Goal: Obtain resource: Download file/media

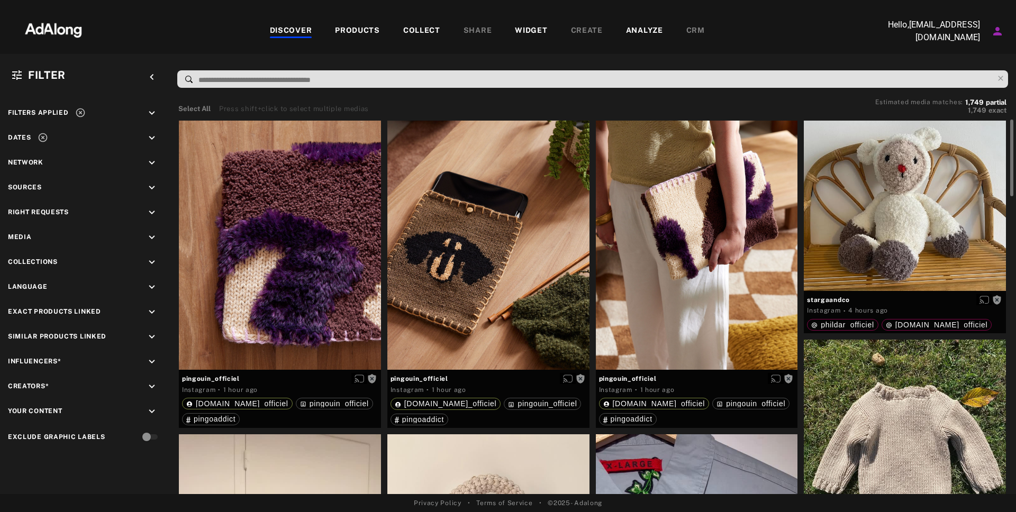
click at [414, 32] on div "COLLECT" at bounding box center [421, 31] width 37 height 13
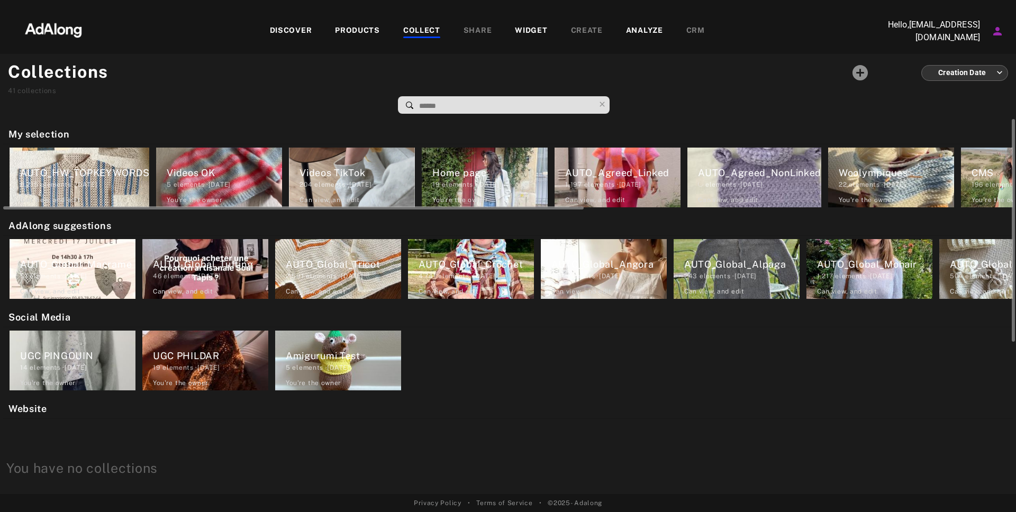
click at [621, 175] on div "AUTO_Agreed_Linked" at bounding box center [622, 173] width 115 height 14
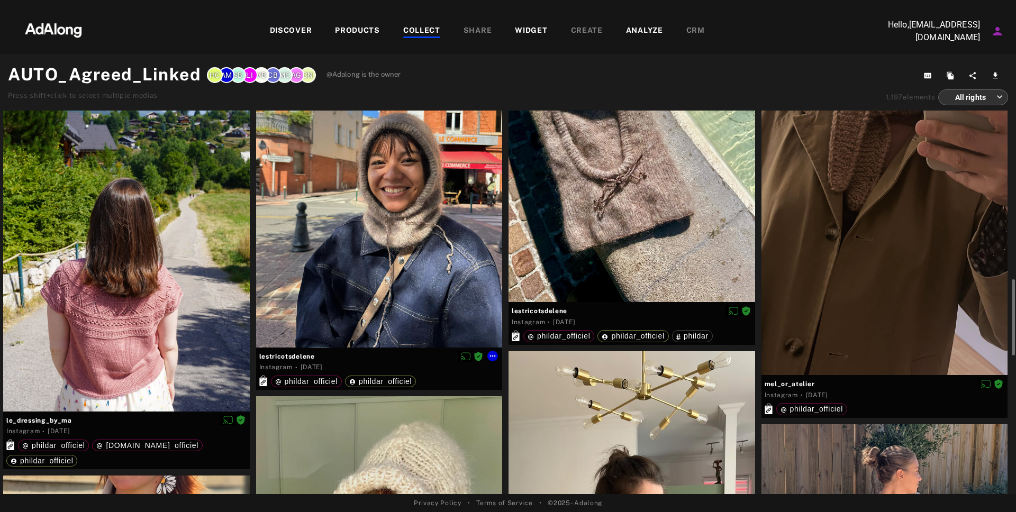
scroll to position [837, 0]
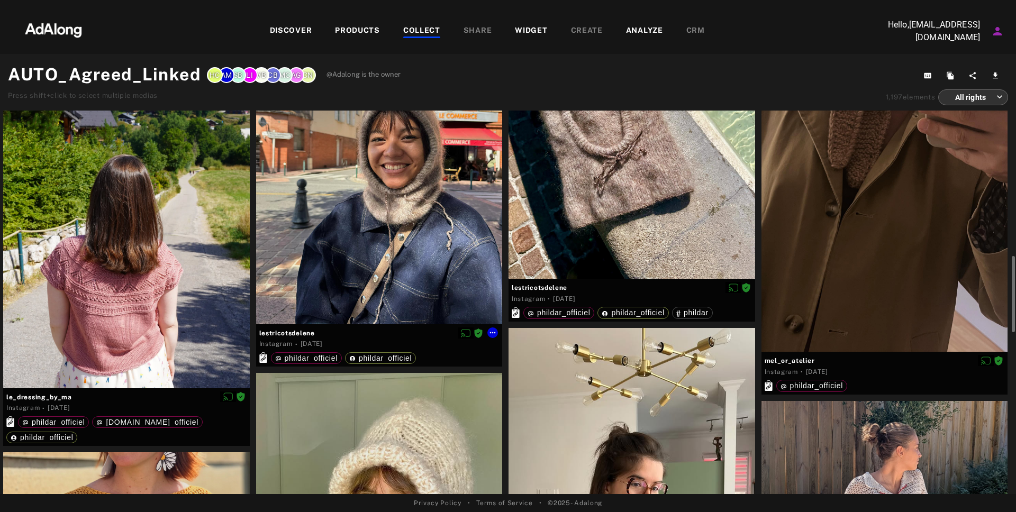
click at [375, 341] on div "Instagram · [DATE]" at bounding box center [379, 344] width 240 height 11
click at [381, 254] on div at bounding box center [379, 160] width 247 height 329
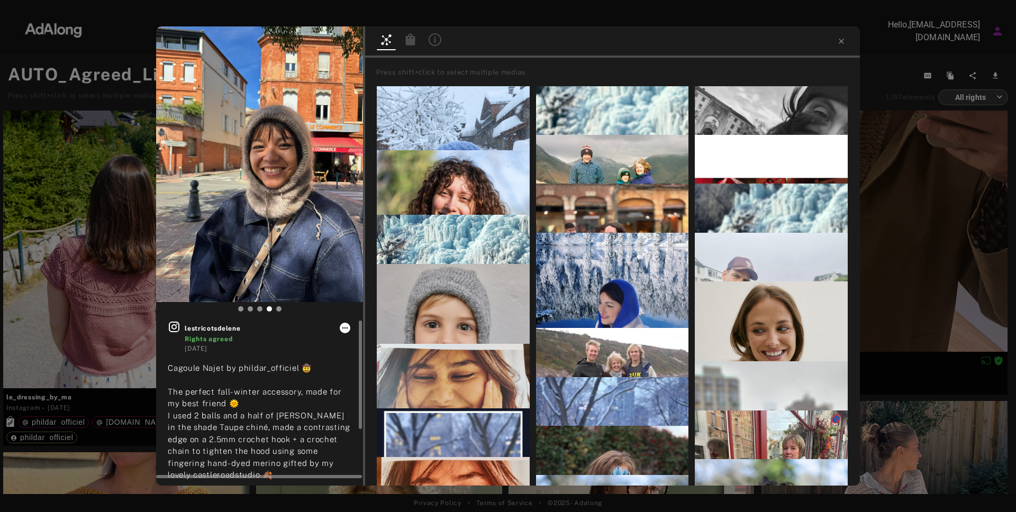
click at [344, 333] on button at bounding box center [345, 328] width 11 height 11
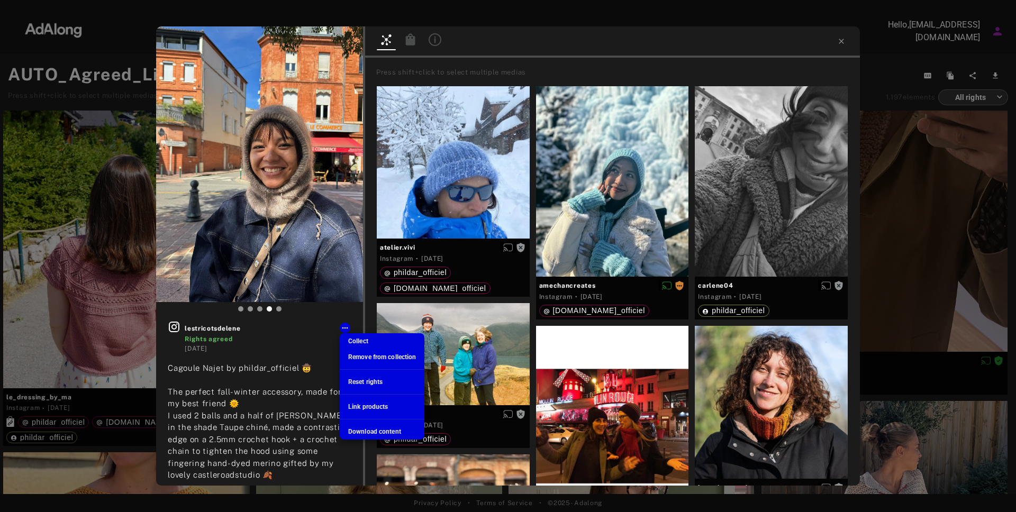
click at [376, 434] on span "Download content" at bounding box center [374, 431] width 53 height 7
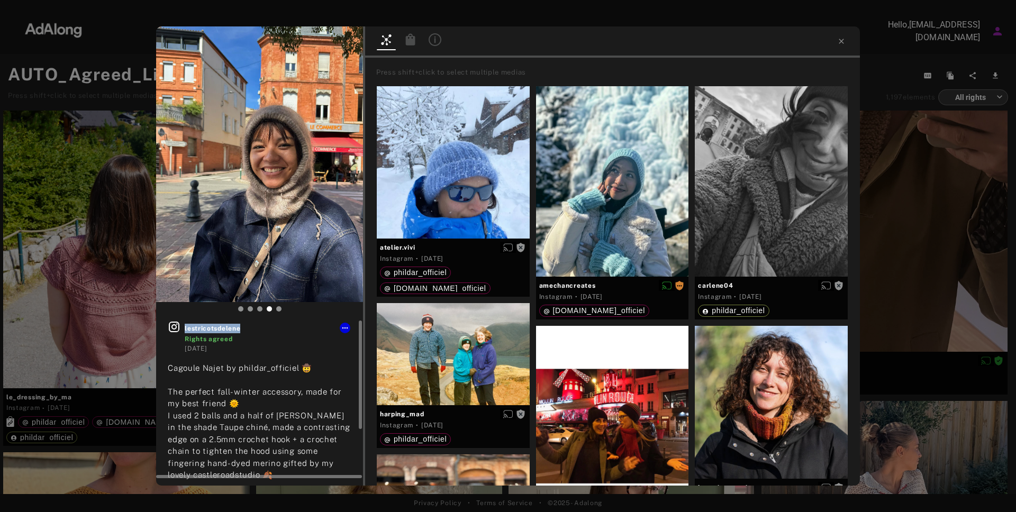
drag, startPoint x: 242, startPoint y: 329, endPoint x: 182, endPoint y: 328, distance: 59.8
click at [182, 328] on div "lestricotsdelene Rights agreed [DATE]" at bounding box center [260, 337] width 184 height 33
copy span "lestricotsdelene"
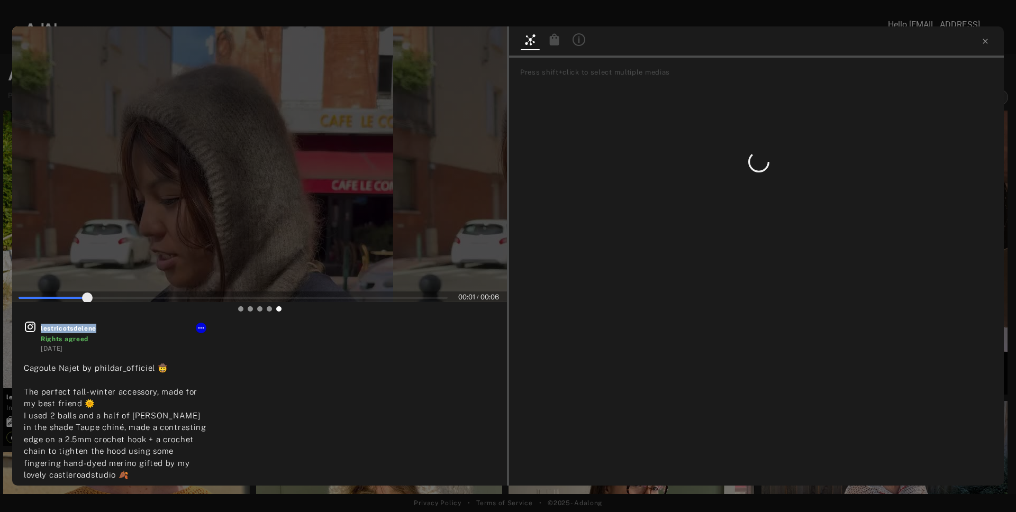
type input "**"
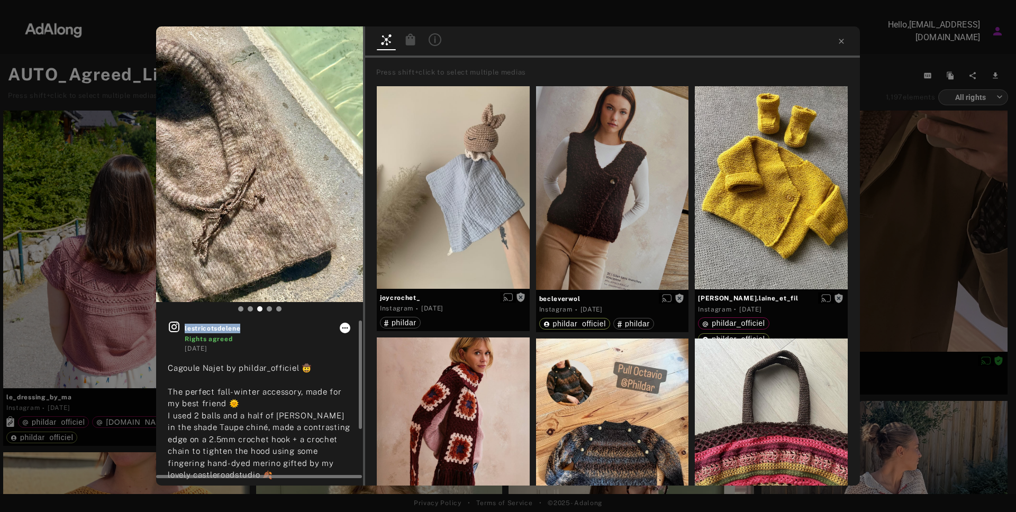
click at [348, 327] on icon at bounding box center [345, 328] width 8 height 8
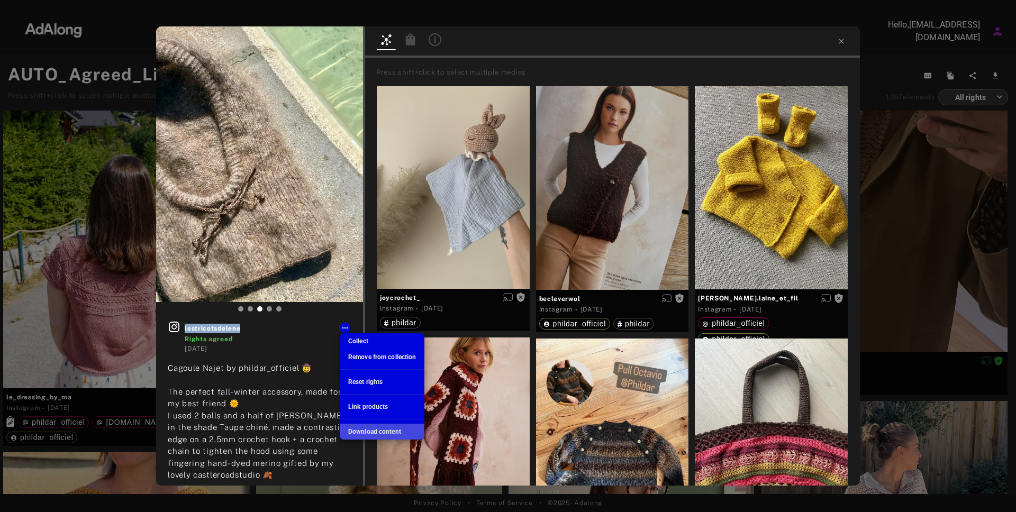
click at [381, 432] on span "Download content" at bounding box center [374, 431] width 53 height 7
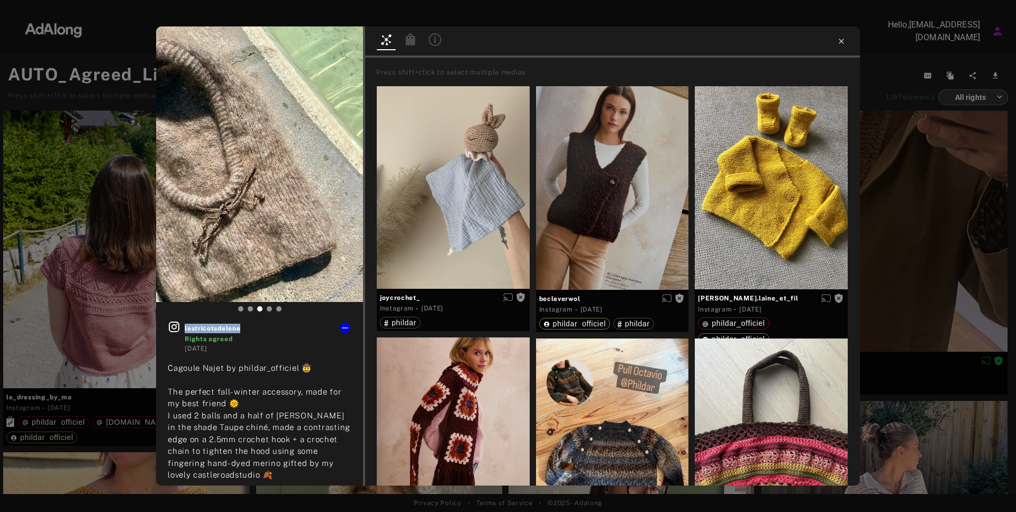
click at [838, 43] on icon at bounding box center [841, 41] width 8 height 8
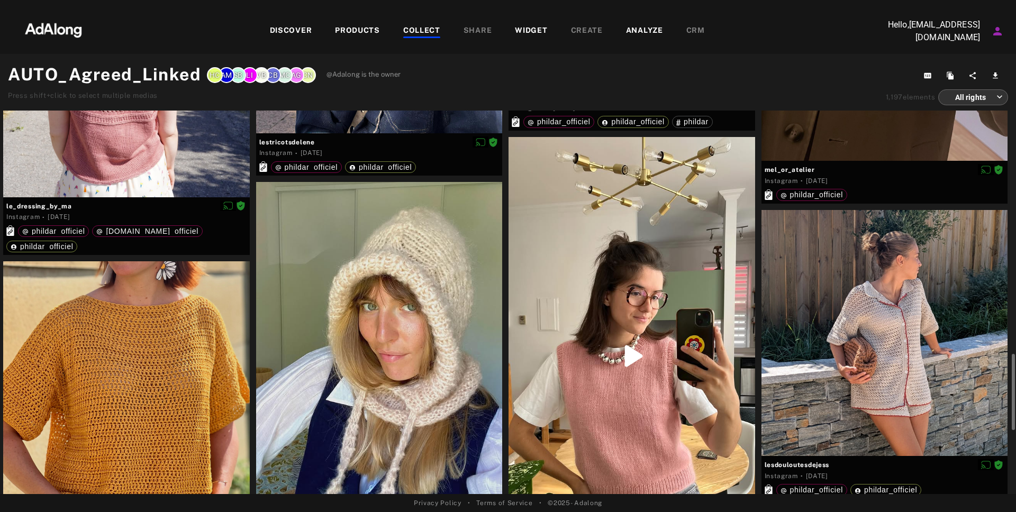
scroll to position [1099, 0]
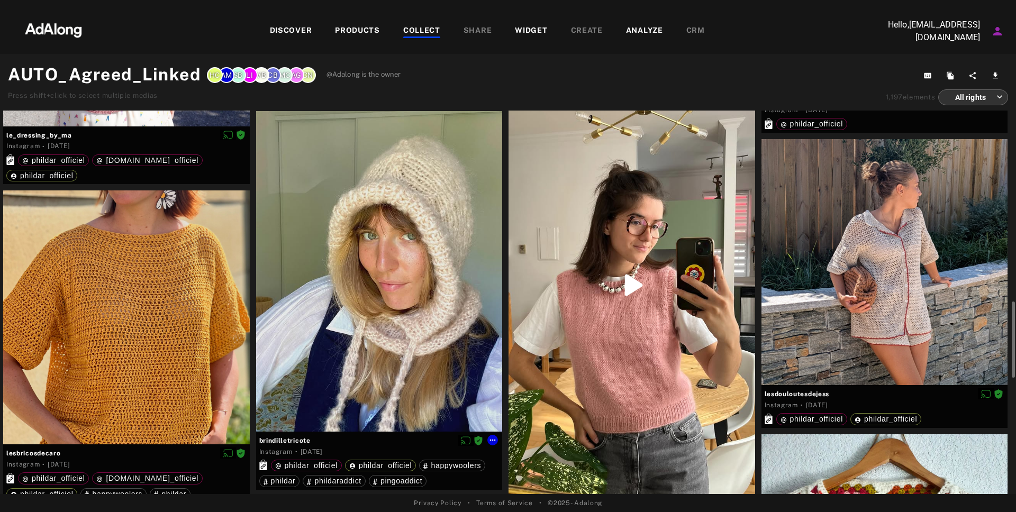
click at [453, 262] on div at bounding box center [379, 271] width 247 height 321
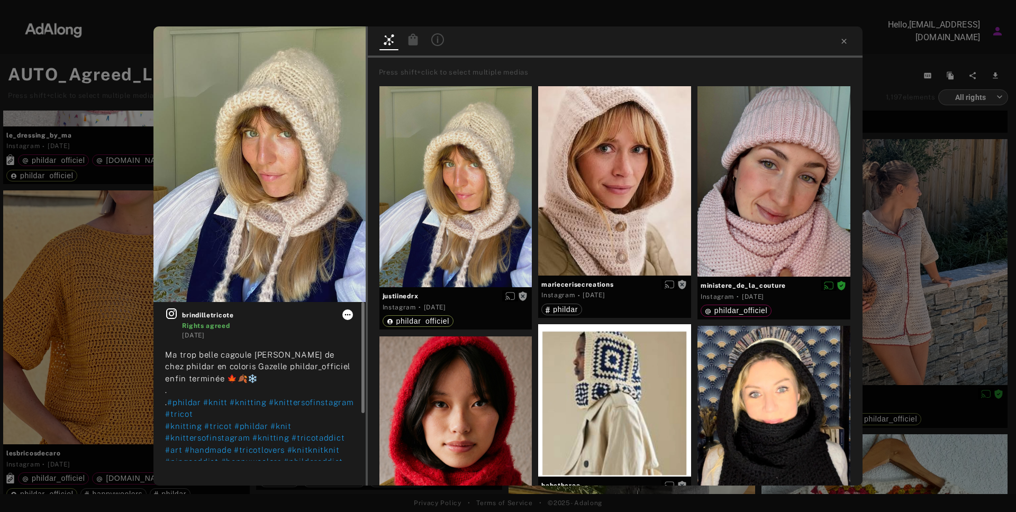
click at [349, 314] on icon at bounding box center [347, 315] width 6 height 2
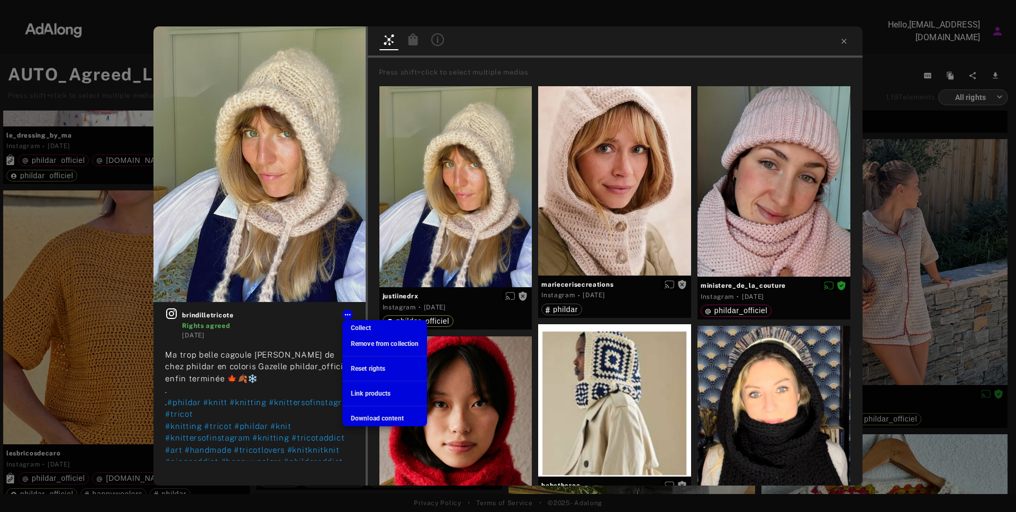
click at [380, 422] on span "Download content" at bounding box center [377, 418] width 53 height 7
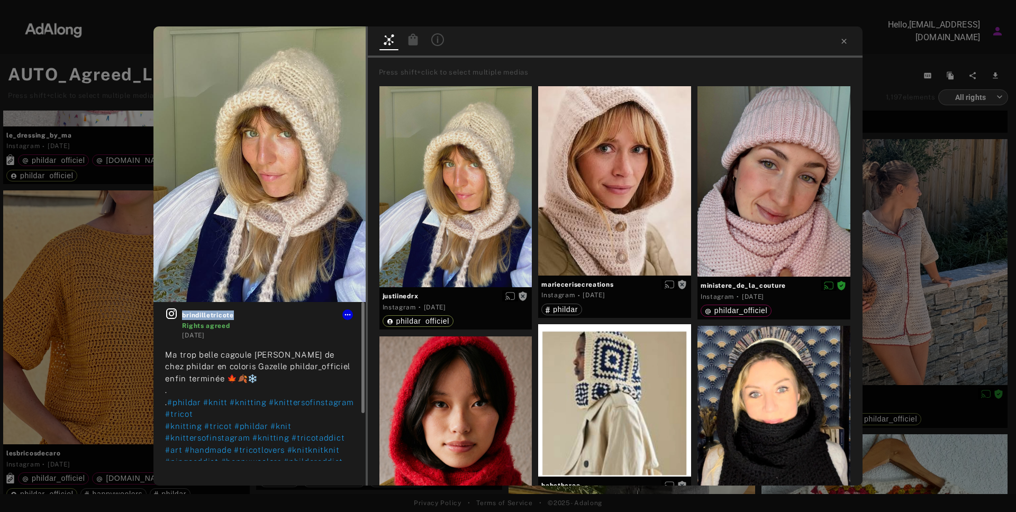
drag, startPoint x: 235, startPoint y: 315, endPoint x: 181, endPoint y: 315, distance: 54.0
click at [182, 315] on span "brindilletricote" at bounding box center [267, 316] width 171 height 10
copy span "brindilletricote"
click at [845, 43] on icon at bounding box center [843, 41] width 5 height 5
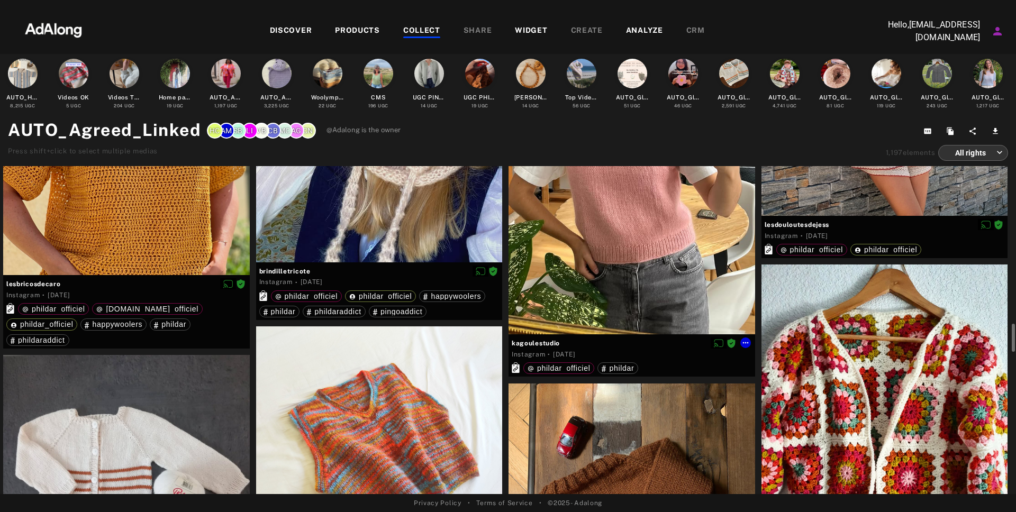
scroll to position [811, 0]
